Goal: Task Accomplishment & Management: Complete application form

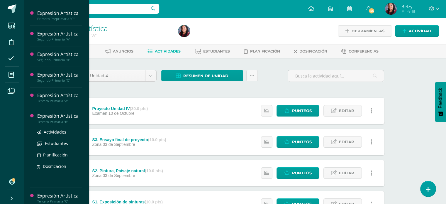
scroll to position [191, 0]
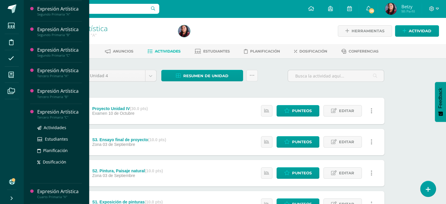
click at [55, 111] on div "Expresión Artística" at bounding box center [59, 111] width 45 height 7
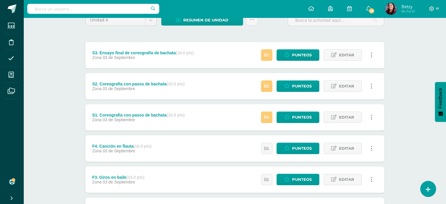
scroll to position [55, 0]
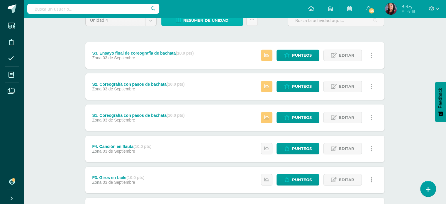
click at [212, 21] on span "Resumen de unidad" at bounding box center [205, 20] width 45 height 11
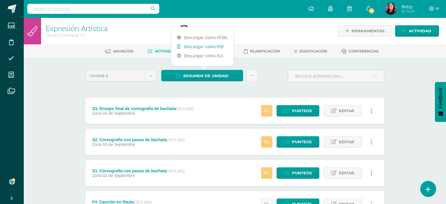
click at [214, 45] on link "Descargar como PDF" at bounding box center [202, 46] width 62 height 9
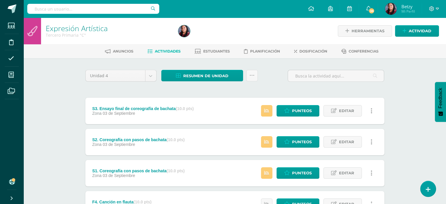
click at [272, 90] on div "Unidad 4 Unidad 1 Unidad 2 Unidad 3 Unidad 4 Resumen de unidad Subir actividade…" at bounding box center [235, 204] width 304 height 268
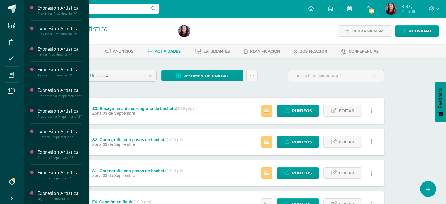
click at [9, 79] on span at bounding box center [11, 74] width 13 height 13
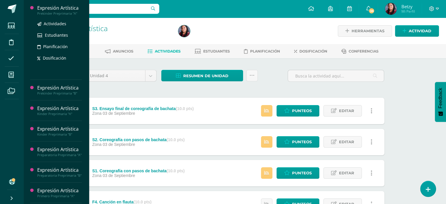
click at [57, 8] on div "Expresión Artística" at bounding box center [59, 8] width 45 height 7
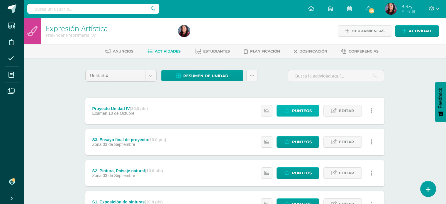
click at [296, 108] on span "Punteos" at bounding box center [302, 110] width 20 height 11
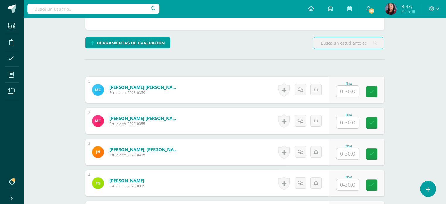
scroll to position [127, 0]
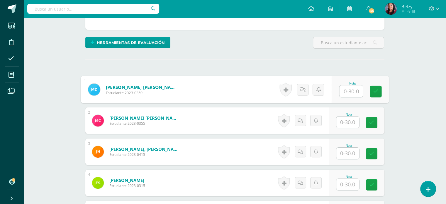
click at [350, 89] on input "text" at bounding box center [350, 91] width 23 height 12
click at [349, 88] on input "text" at bounding box center [350, 91] width 23 height 12
type input "25"
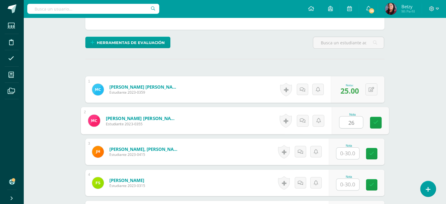
type input "26"
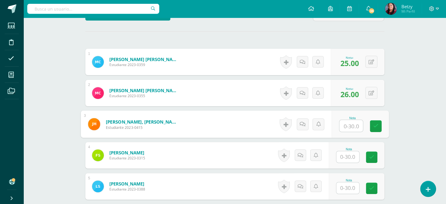
scroll to position [157, 0]
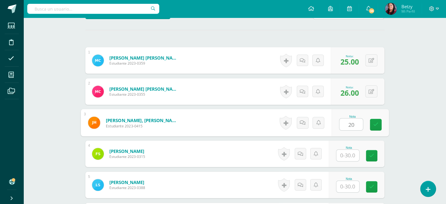
type input "20"
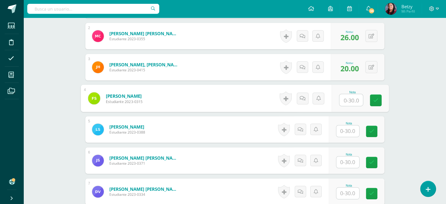
scroll to position [212, 0]
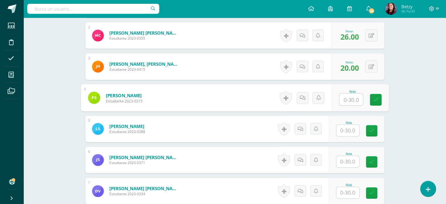
click at [355, 104] on input "text" at bounding box center [350, 99] width 23 height 12
type input "26"
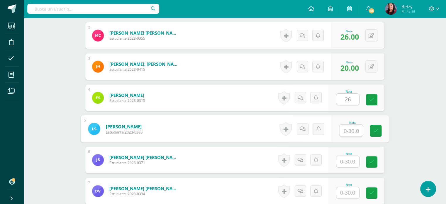
click at [353, 129] on input "text" at bounding box center [350, 131] width 23 height 12
type input "26"
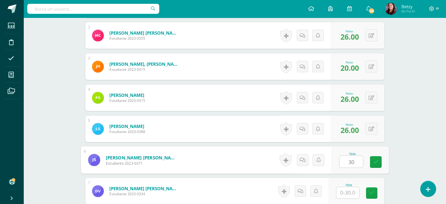
type input "30"
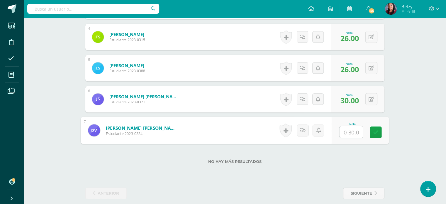
scroll to position [273, 0]
type input "20"
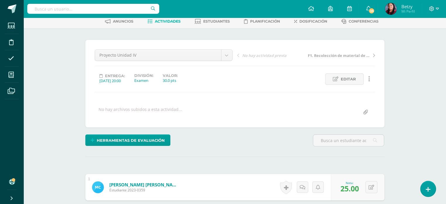
scroll to position [0, 0]
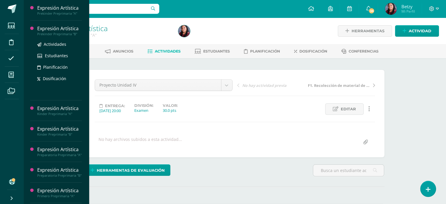
click at [59, 25] on div "Expresión Artística" at bounding box center [59, 28] width 45 height 7
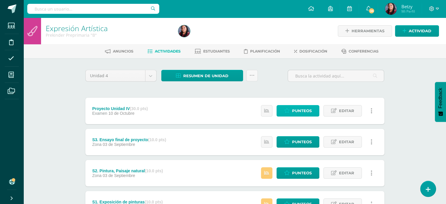
click at [288, 109] on icon at bounding box center [287, 110] width 6 height 5
click at [299, 109] on span "Punteos" at bounding box center [302, 110] width 20 height 11
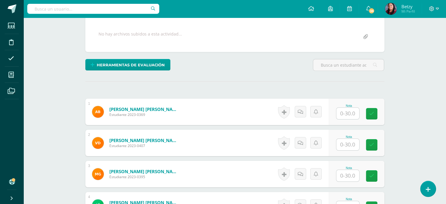
scroll to position [106, 0]
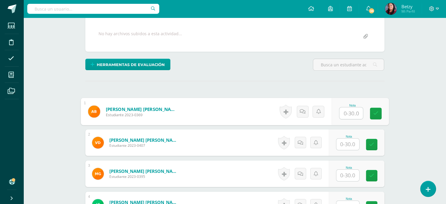
click at [346, 113] on input "text" at bounding box center [350, 113] width 23 height 12
type input "20"
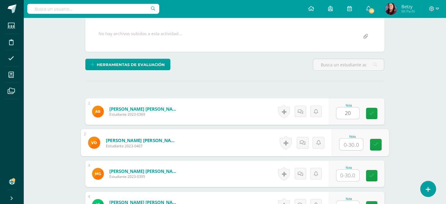
click at [348, 147] on input "text" at bounding box center [350, 144] width 23 height 12
type input "26"
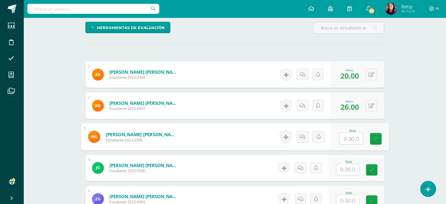
scroll to position [143, 0]
type input "26"
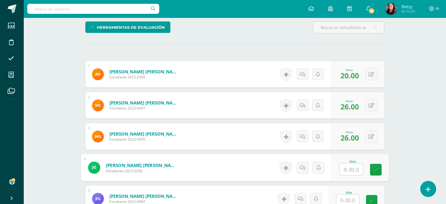
scroll to position [182, 0]
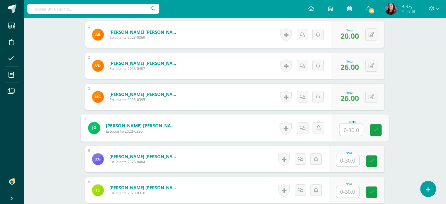
click at [354, 127] on input "text" at bounding box center [350, 130] width 23 height 12
type input "20"
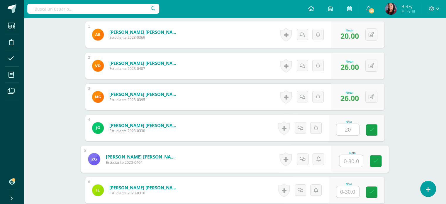
click at [349, 159] on input "text" at bounding box center [350, 161] width 23 height 12
type input "26"
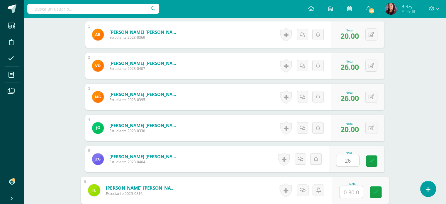
click at [350, 187] on input "text" at bounding box center [350, 192] width 23 height 12
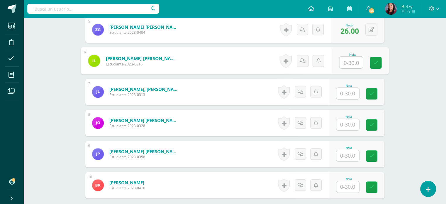
scroll to position [313, 0]
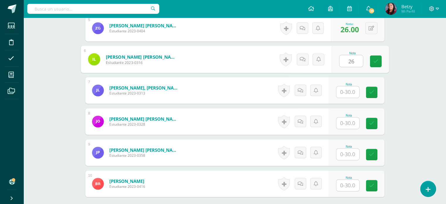
type input "26"
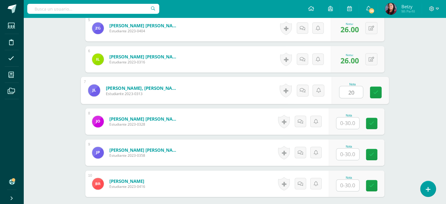
type input "2"
type input "22"
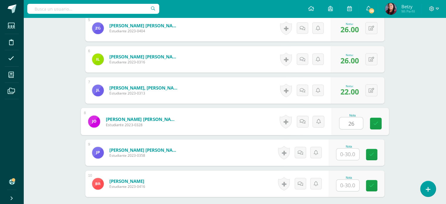
type input "26"
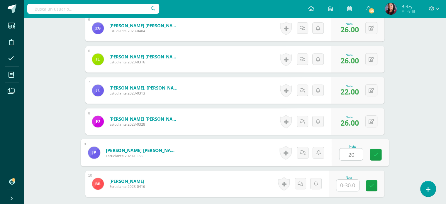
type input "20"
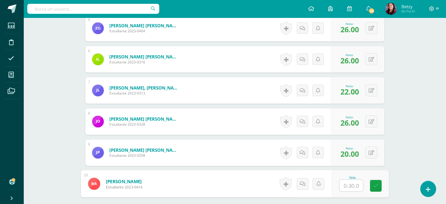
scroll to position [373, 0]
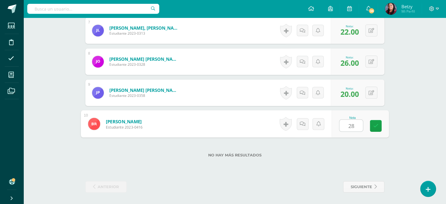
type input "28"
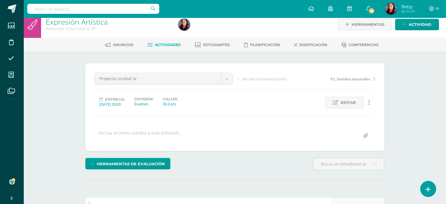
scroll to position [0, 0]
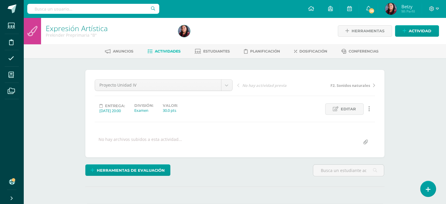
click at [88, 89] on div "Proyecto Unidad IV Proyecto Unidad IV F2. Sonidos naturales F1. Recolección de …" at bounding box center [234, 113] width 299 height 87
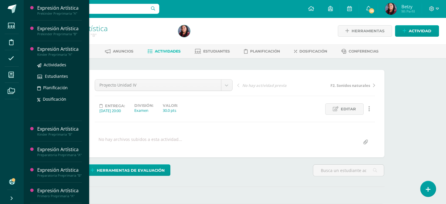
click at [57, 47] on div "Expresión Artística" at bounding box center [59, 49] width 45 height 7
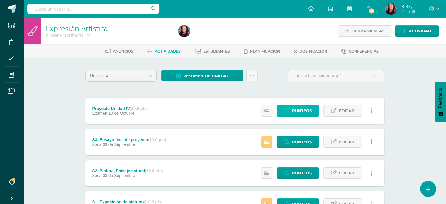
click at [302, 109] on span "Punteos" at bounding box center [302, 110] width 20 height 11
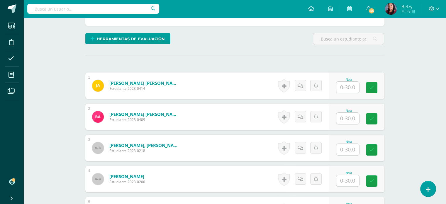
scroll to position [140, 0]
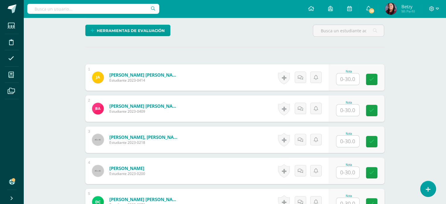
click at [354, 79] on input "text" at bounding box center [347, 78] width 23 height 11
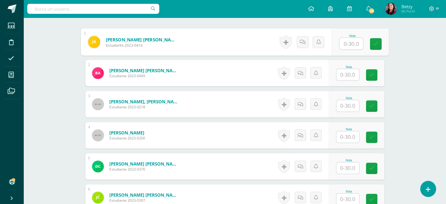
scroll to position [175, 0]
type input "26"
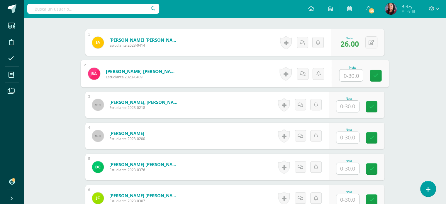
scroll to position [174, 0]
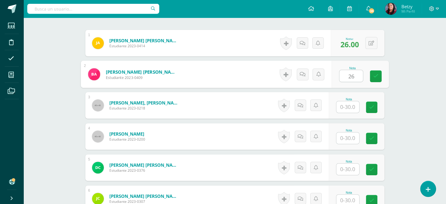
type input "26"
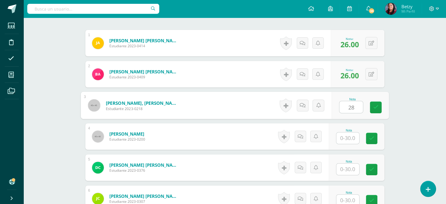
type input "28"
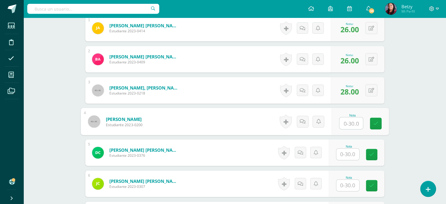
scroll to position [189, 0]
type input "20"
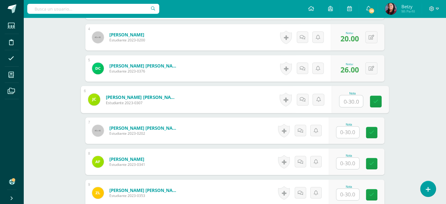
scroll to position [276, 0]
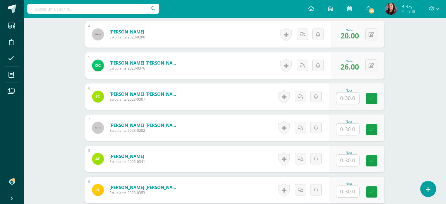
click at [378, 63] on div "0 Logros Logros obtenidos Aún no hay logros agregados Nota: 26.00" at bounding box center [358, 65] width 54 height 26
click at [371, 66] on button at bounding box center [375, 65] width 12 height 12
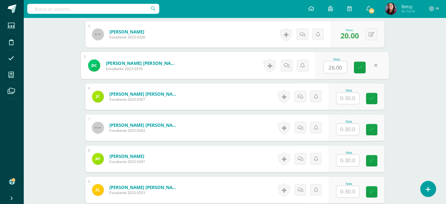
type input "5"
type input "25"
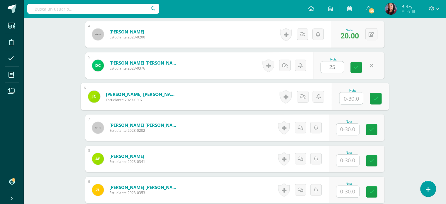
click at [349, 96] on input "text" at bounding box center [350, 98] width 23 height 12
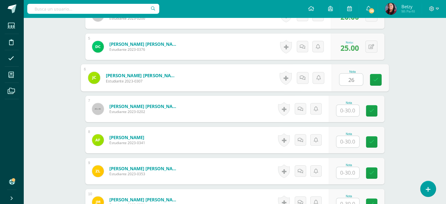
type input "26"
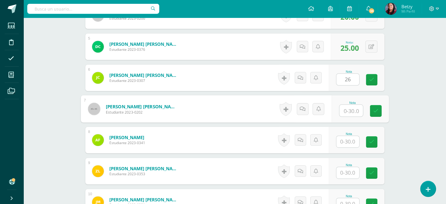
click at [350, 111] on input "text" at bounding box center [350, 111] width 23 height 12
type input "26"
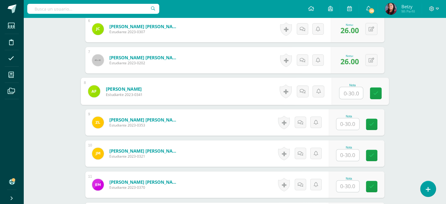
scroll to position [344, 0]
type input "2"
type input "26"
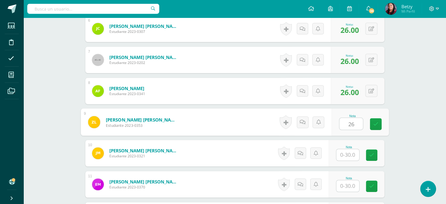
type input "26"
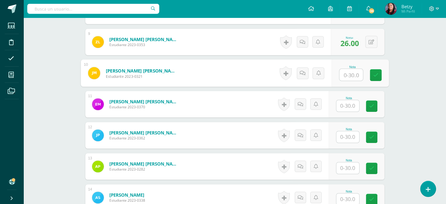
scroll to position [425, 0]
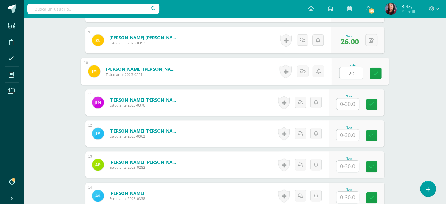
type input "20"
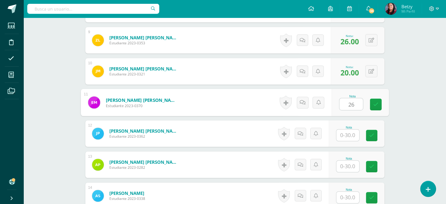
type input "26"
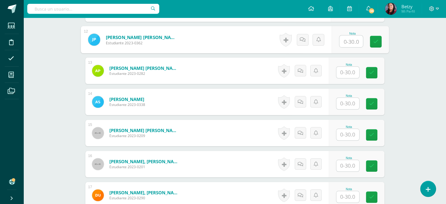
scroll to position [520, 0]
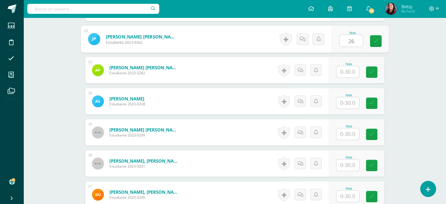
type input "26"
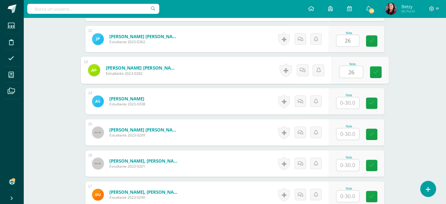
type input "26"
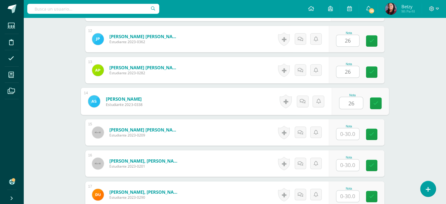
type input "26"
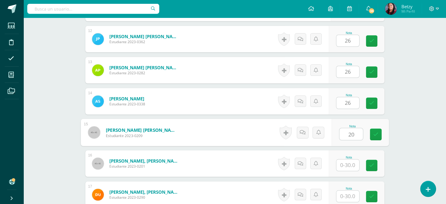
type input "20"
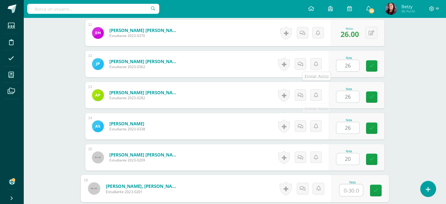
scroll to position [495, 0]
click at [372, 69] on link at bounding box center [371, 65] width 11 height 11
click at [371, 100] on link at bounding box center [371, 96] width 11 height 11
click at [374, 122] on link at bounding box center [371, 127] width 11 height 11
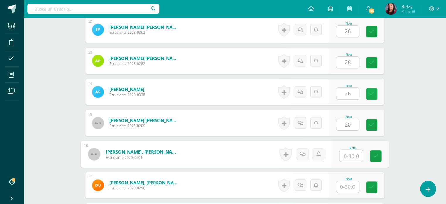
click at [374, 122] on link at bounding box center [371, 124] width 11 height 11
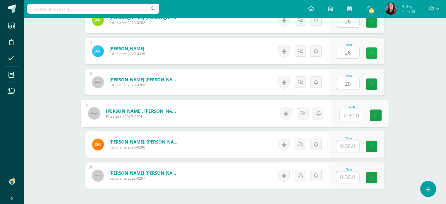
scroll to position [571, 0]
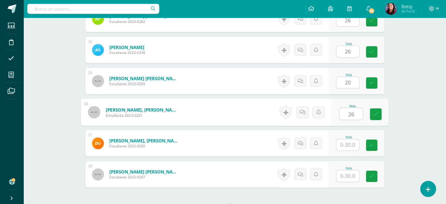
type input "26"
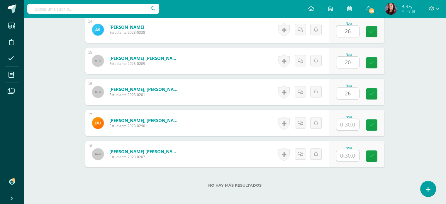
scroll to position [596, 0]
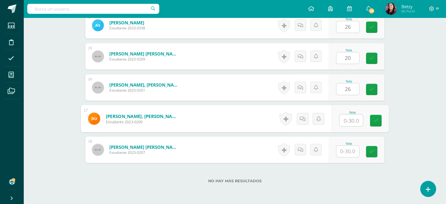
click at [350, 118] on input "text" at bounding box center [350, 120] width 23 height 12
type input "26"
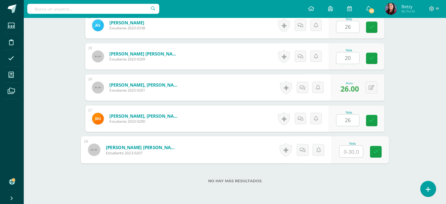
click at [352, 152] on input "text" at bounding box center [350, 151] width 23 height 12
type input "26"
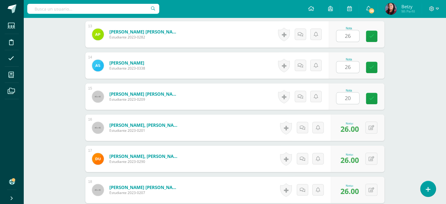
scroll to position [540, 0]
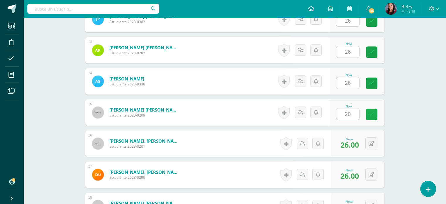
click at [370, 114] on icon at bounding box center [371, 114] width 5 height 5
click at [372, 85] on link at bounding box center [371, 82] width 11 height 11
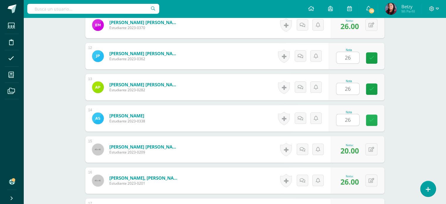
scroll to position [492, 0]
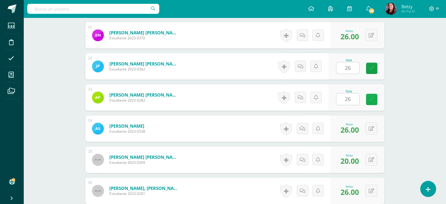
click at [372, 98] on icon at bounding box center [371, 99] width 5 height 5
click at [369, 66] on icon at bounding box center [371, 68] width 5 height 5
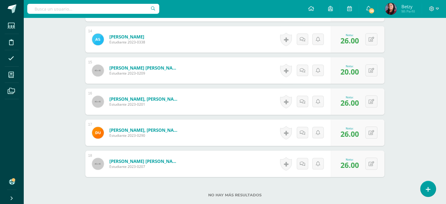
scroll to position [621, 0]
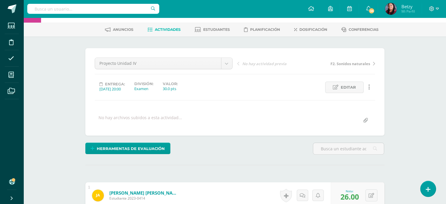
scroll to position [0, 0]
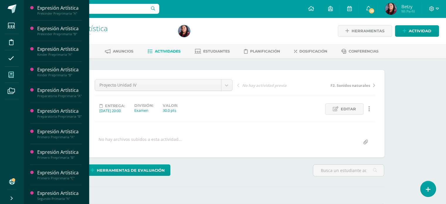
click at [10, 74] on icon at bounding box center [10, 75] width 5 height 6
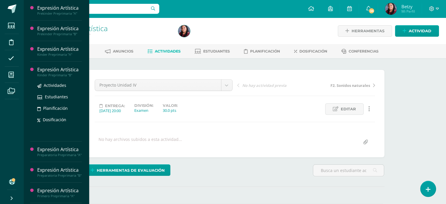
click at [51, 68] on div "Expresión Artística" at bounding box center [59, 69] width 45 height 7
click at [52, 70] on div "Expresión Artística" at bounding box center [59, 69] width 45 height 7
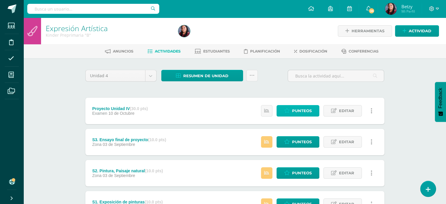
click at [308, 106] on span "Punteos" at bounding box center [302, 110] width 20 height 11
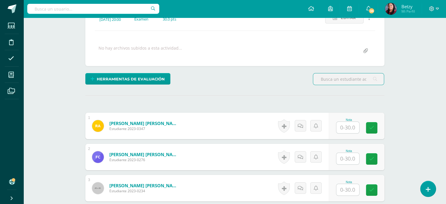
scroll to position [137, 0]
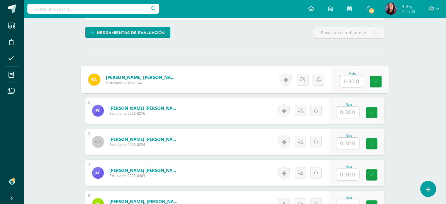
click at [351, 81] on input "text" at bounding box center [350, 81] width 23 height 12
type input "20"
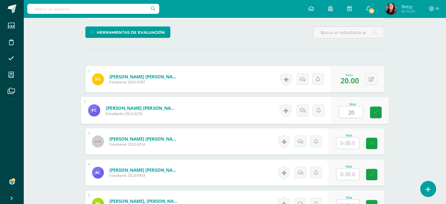
type input "20"
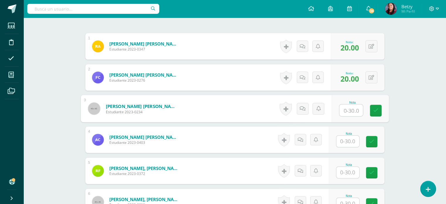
scroll to position [175, 0]
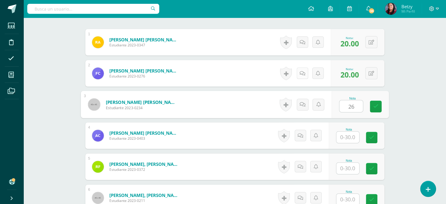
type input "26"
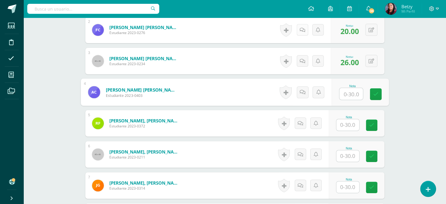
scroll to position [222, 0]
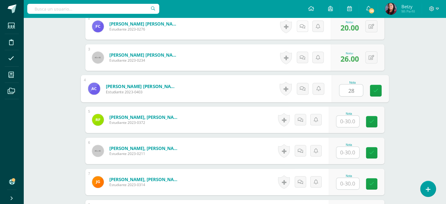
type input "28"
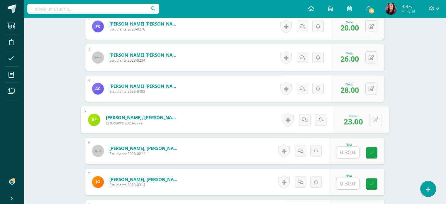
click at [372, 119] on icon at bounding box center [375, 119] width 6 height 5
type input "26"
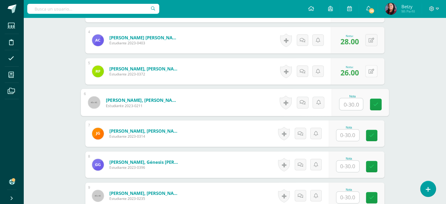
scroll to position [306, 0]
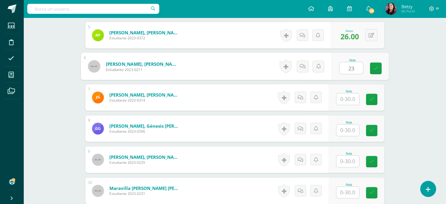
type input "23"
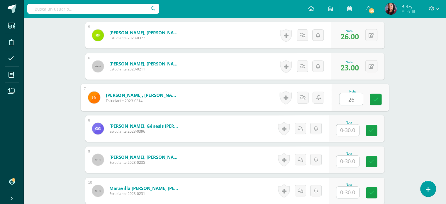
type input "26"
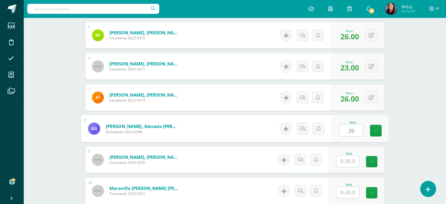
type input "26"
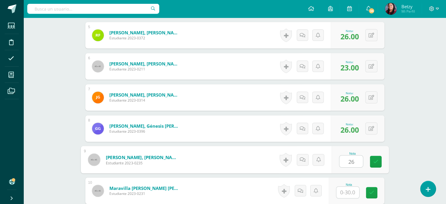
type input "26"
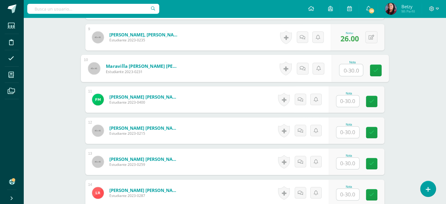
scroll to position [434, 0]
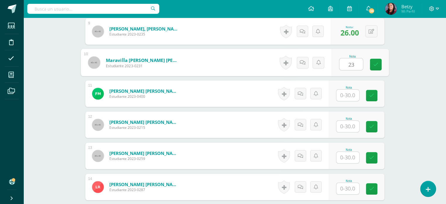
type input "23"
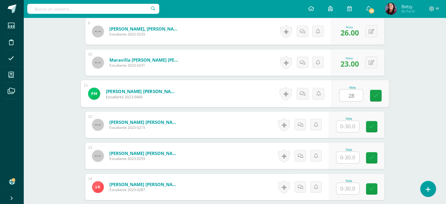
type input "28"
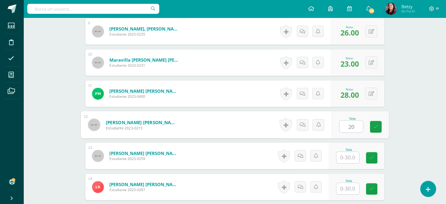
type input "2"
type input "23"
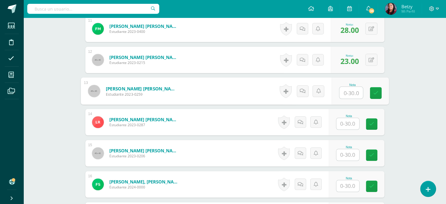
scroll to position [530, 0]
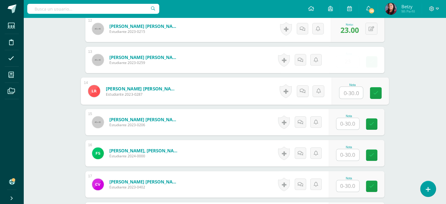
type input "23.00"
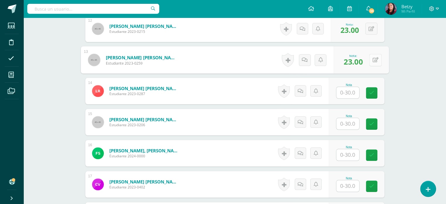
click at [371, 61] on button at bounding box center [375, 60] width 12 height 12
type input "26"
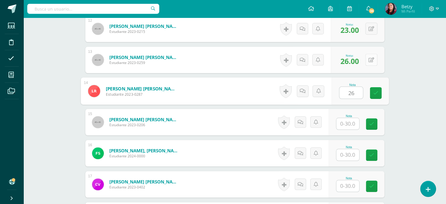
type input "26"
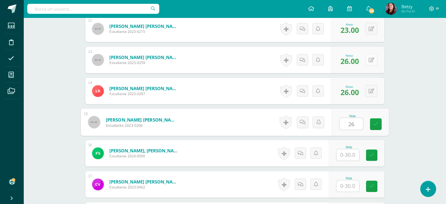
type input "26"
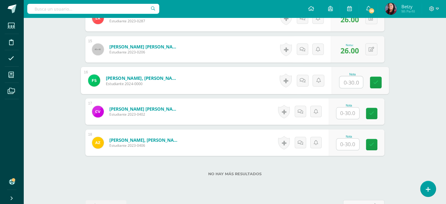
scroll to position [605, 0]
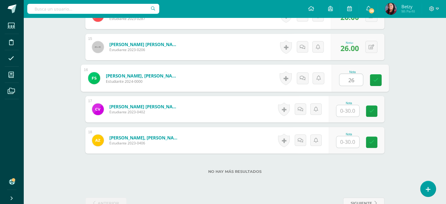
type input "26"
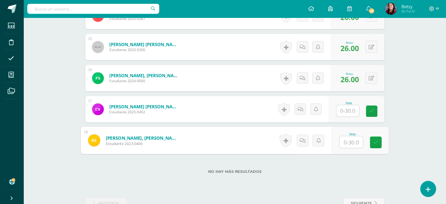
click at [348, 143] on input "text" at bounding box center [350, 142] width 23 height 12
type input "25"
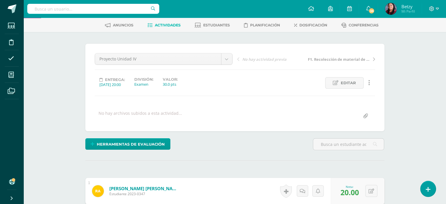
scroll to position [0, 0]
